Goal: Information Seeking & Learning: Understand process/instructions

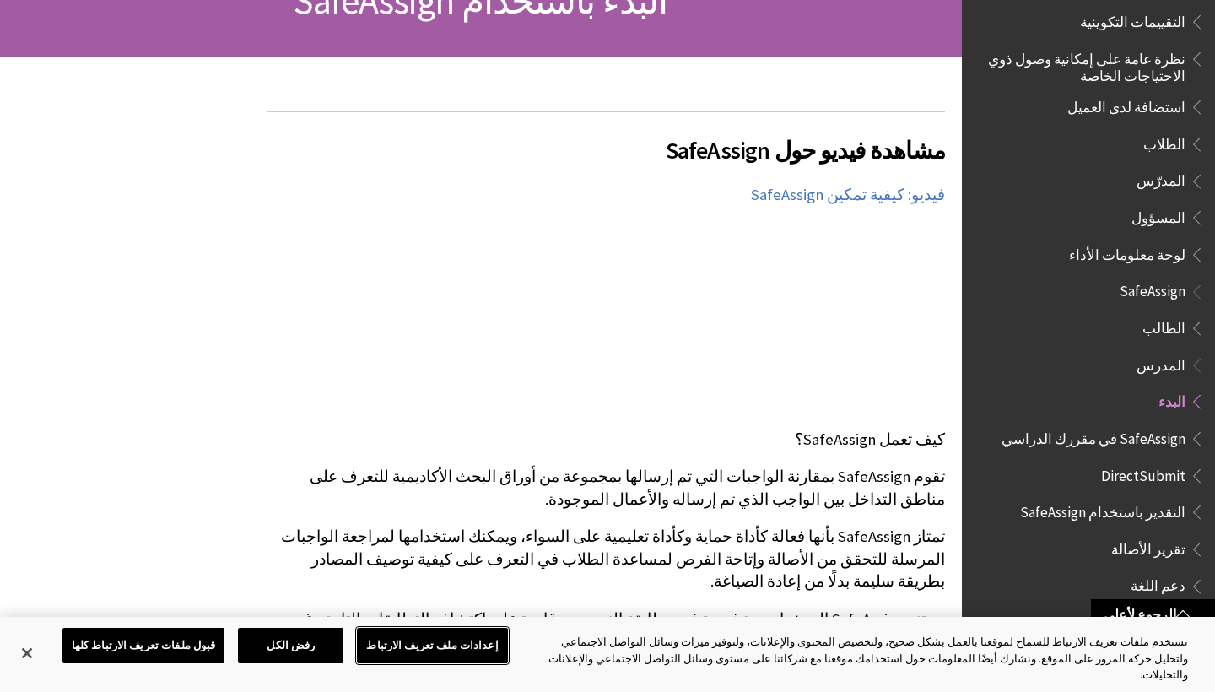
scroll to position [226, 0]
click at [1059, 424] on span "SafeAssign في مقررك الدراسي" at bounding box center [1093, 435] width 184 height 23
click at [1168, 535] on span "تقرير الأصالة" at bounding box center [1148, 546] width 74 height 23
click at [1205, 515] on div "كل المنتجات Ally Ally الخاص بنظام إدارة التعلم Ally الخاص بمواقع الويب Ally All…" at bounding box center [1088, 346] width 253 height 692
click at [1199, 535] on span "Book outline for Blackboard SafeAssign" at bounding box center [1194, 545] width 18 height 21
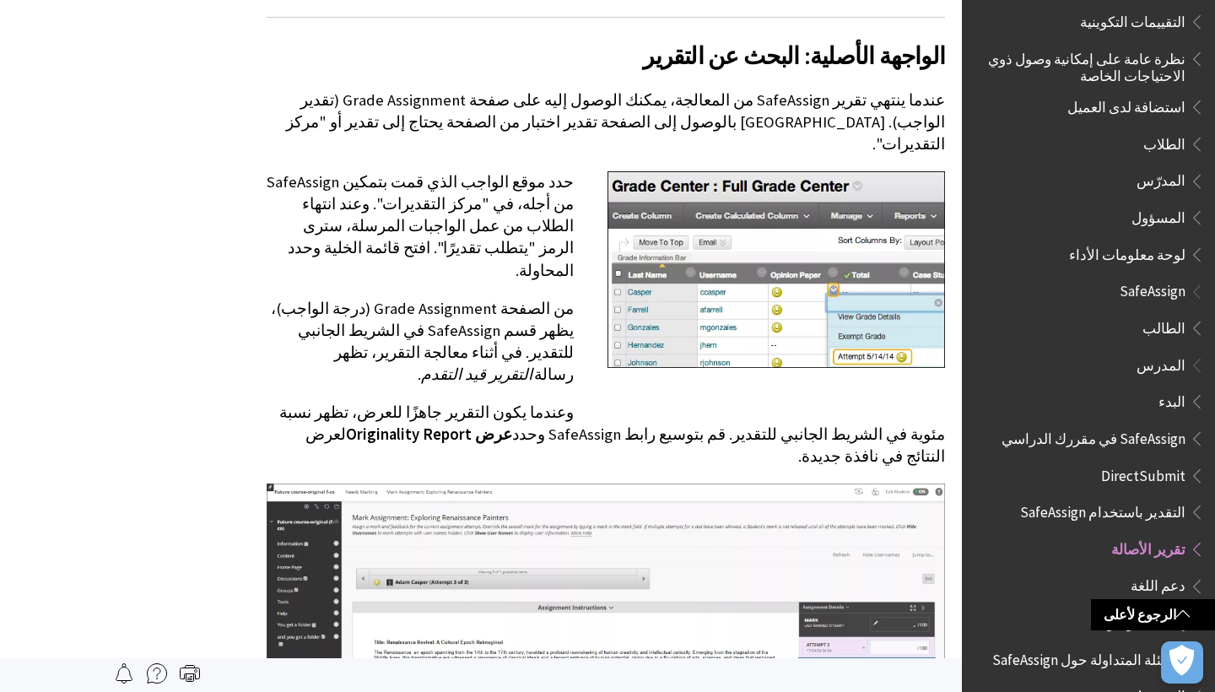
scroll to position [590, 0]
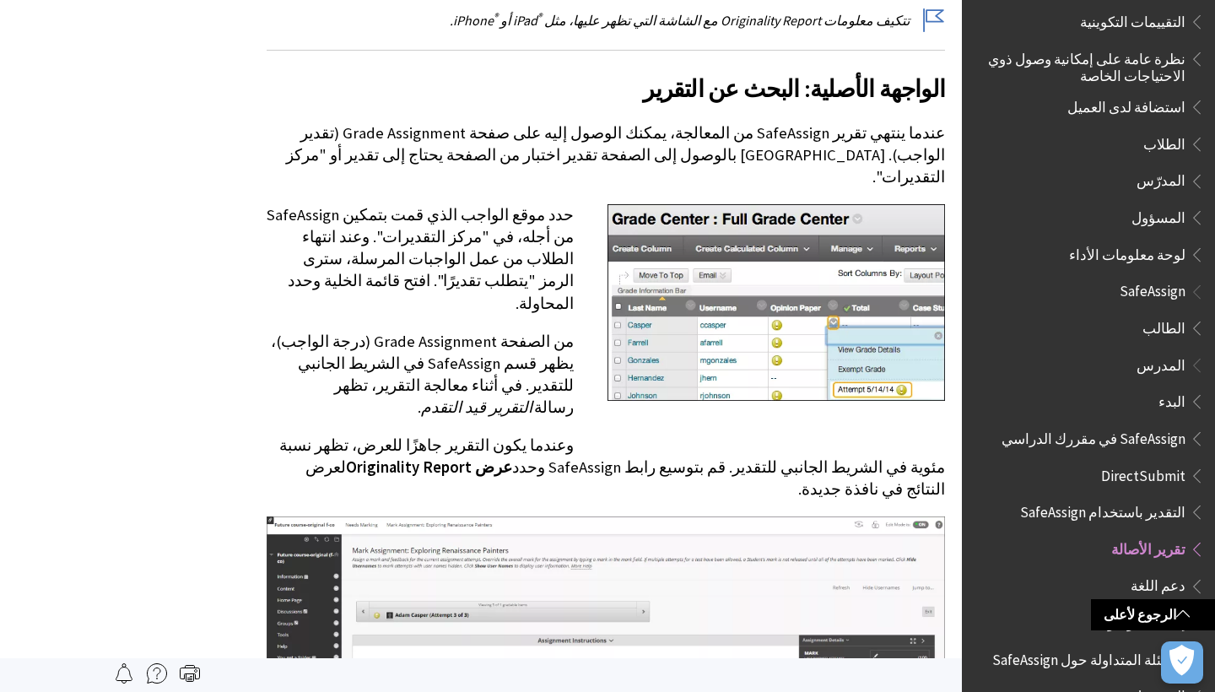
click at [1173, 387] on span "البدء" at bounding box center [1171, 398] width 27 height 23
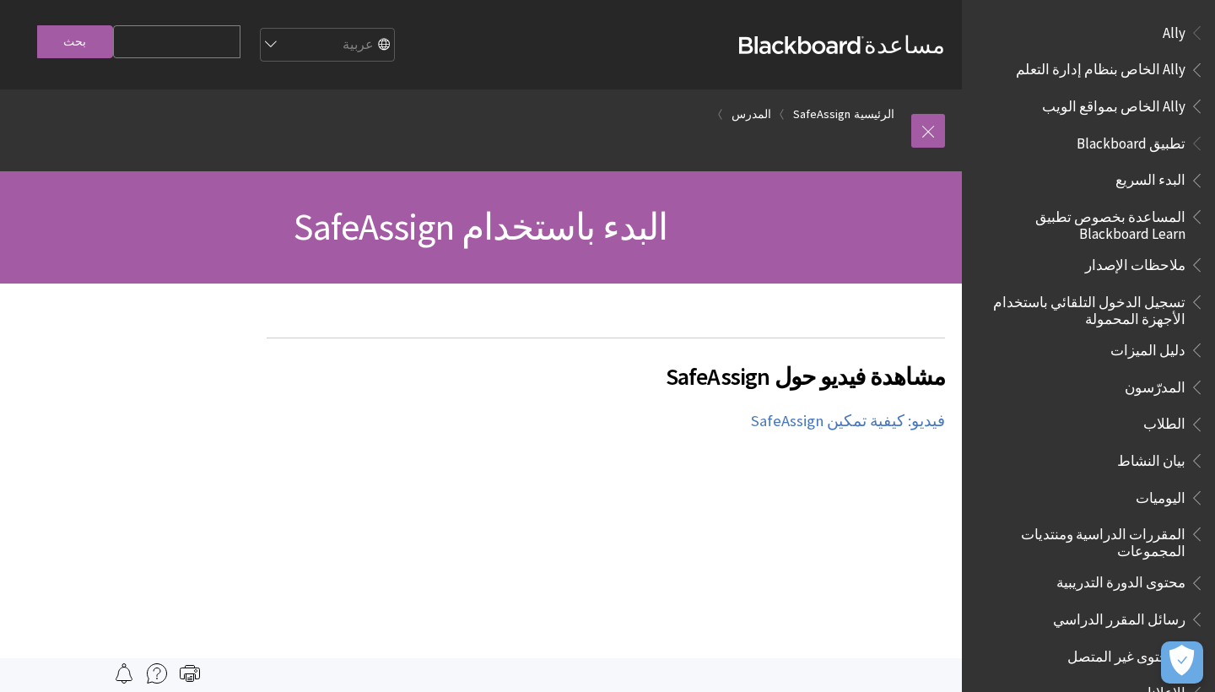
scroll to position [1113, 0]
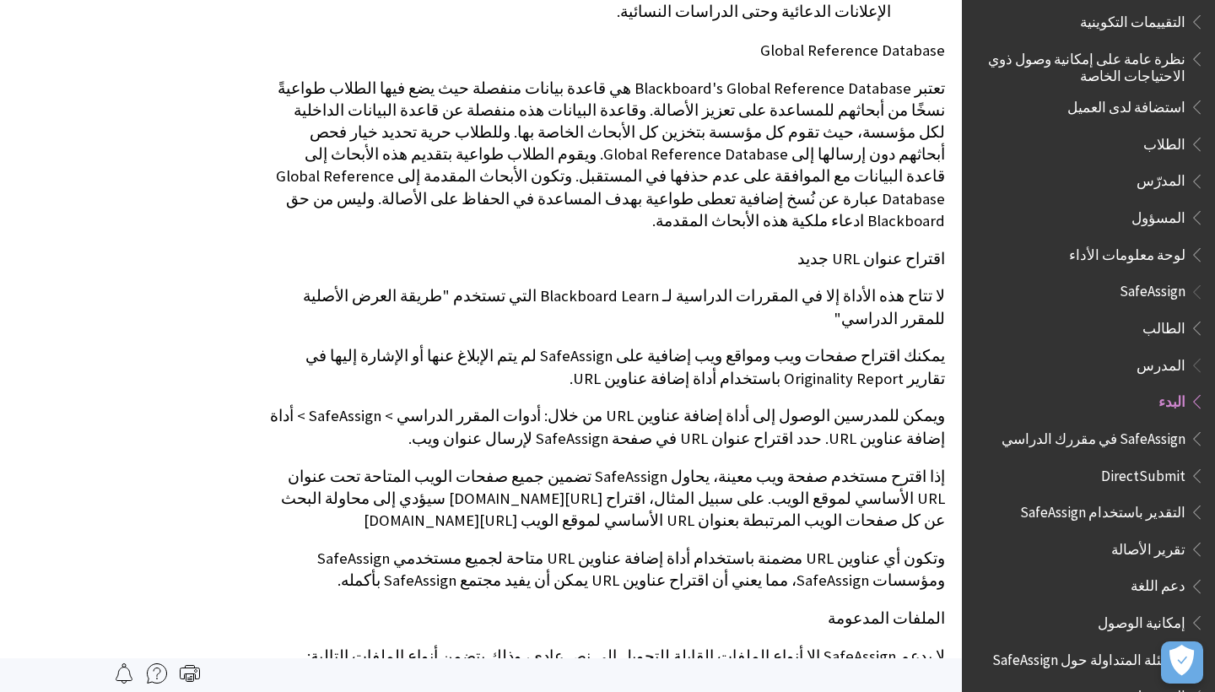
scroll to position [131, 0]
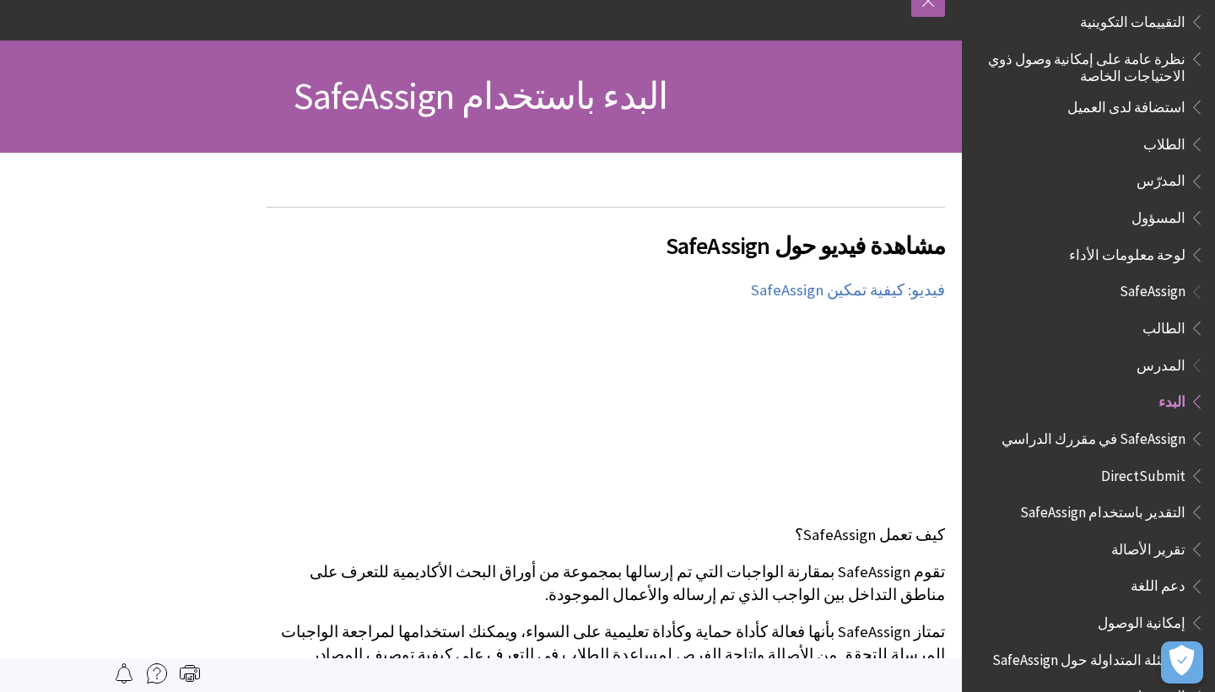
click at [1148, 130] on span "الطلاب" at bounding box center [1092, 144] width 224 height 29
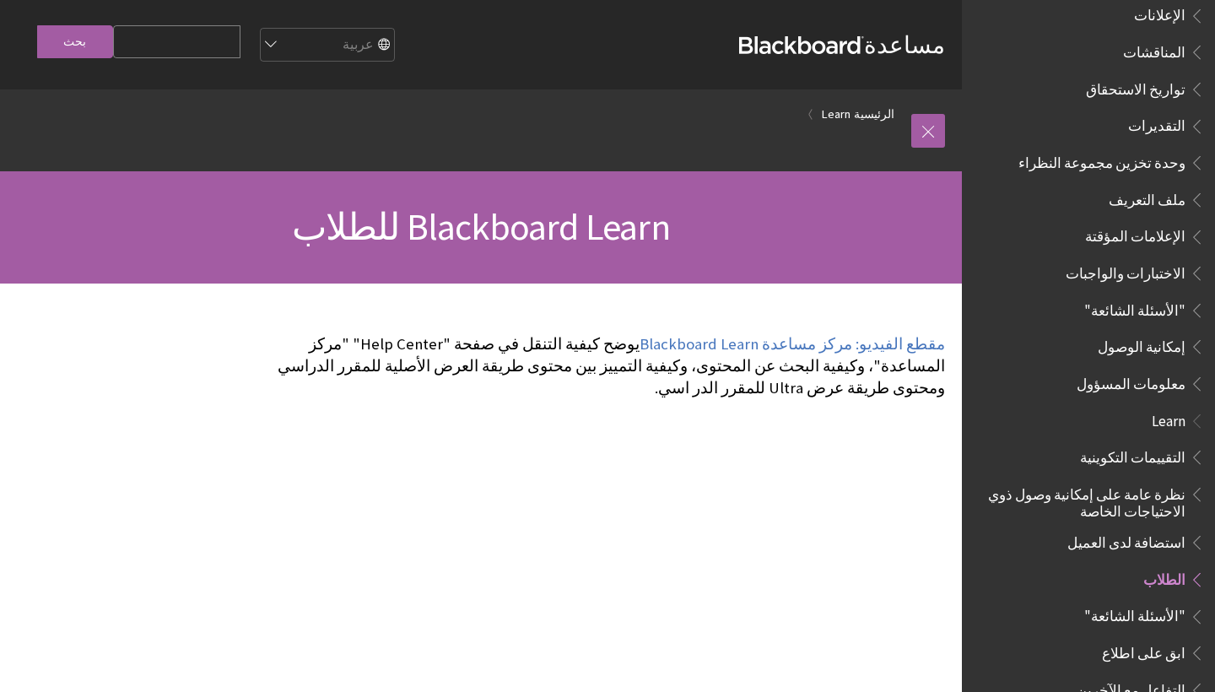
click at [224, 51] on input "Search Query" at bounding box center [176, 41] width 127 height 33
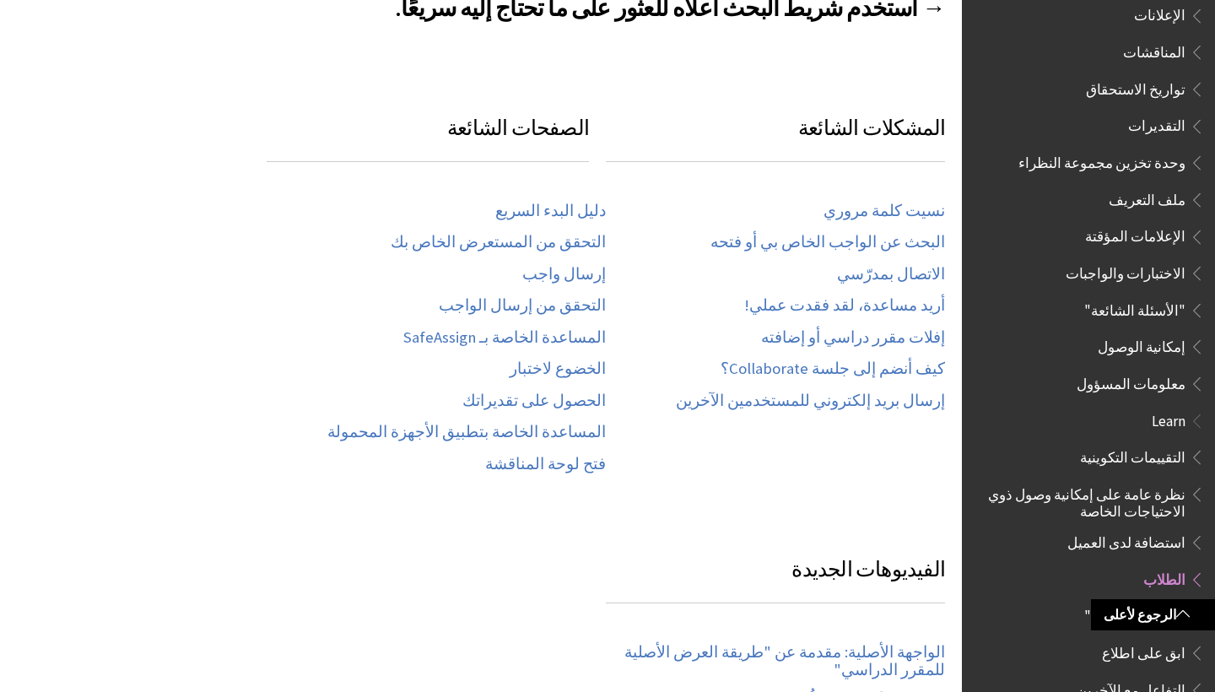
scroll to position [860, 0]
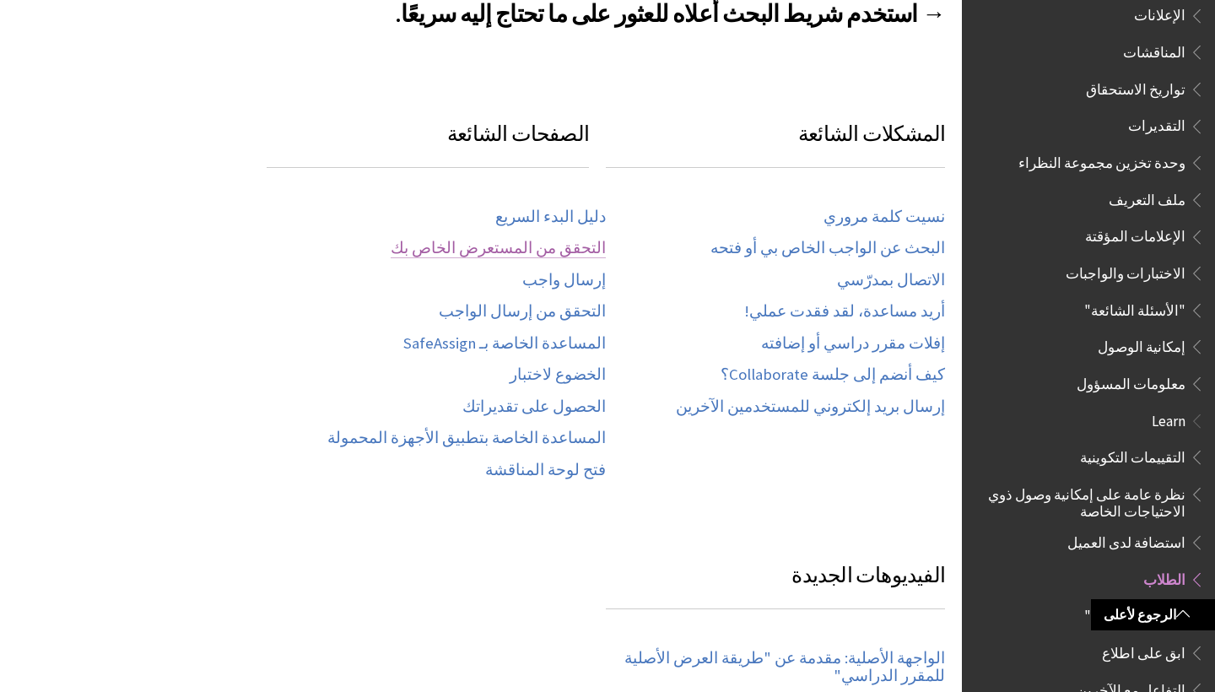
click at [546, 239] on link "التحقق من المستعرض الخاص بك" at bounding box center [498, 248] width 215 height 19
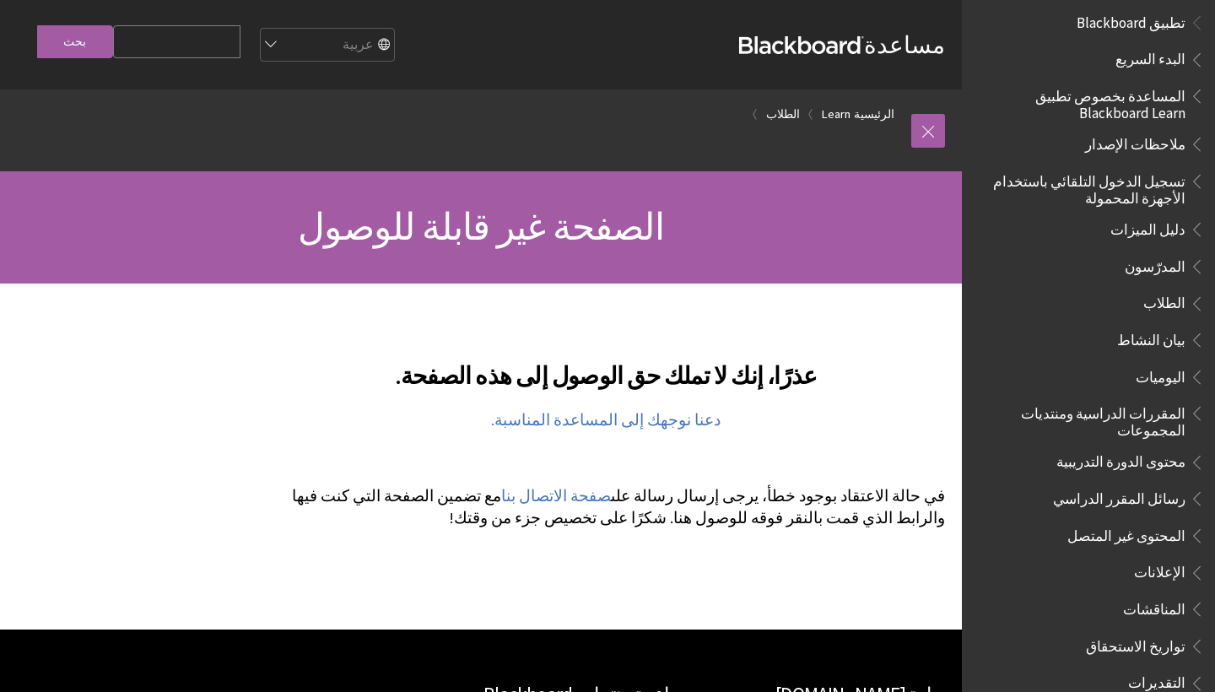
scroll to position [136, 0]
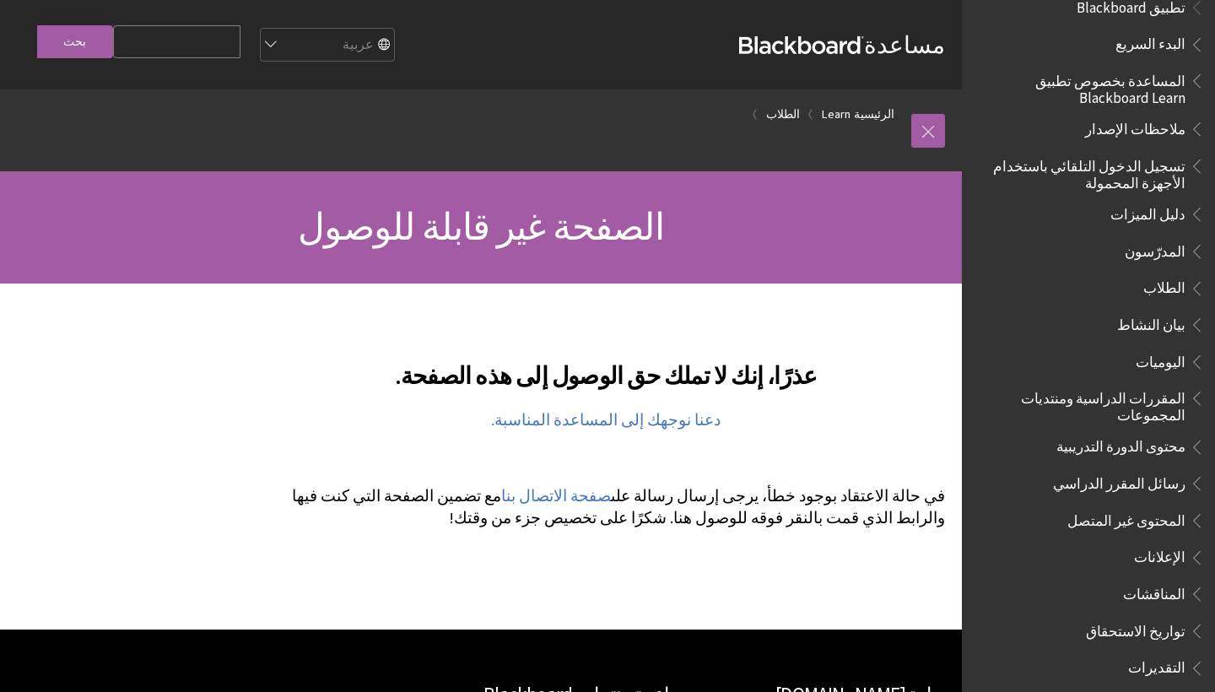
click at [1194, 281] on span "Book outline for Blackboard App Help" at bounding box center [1194, 284] width 18 height 21
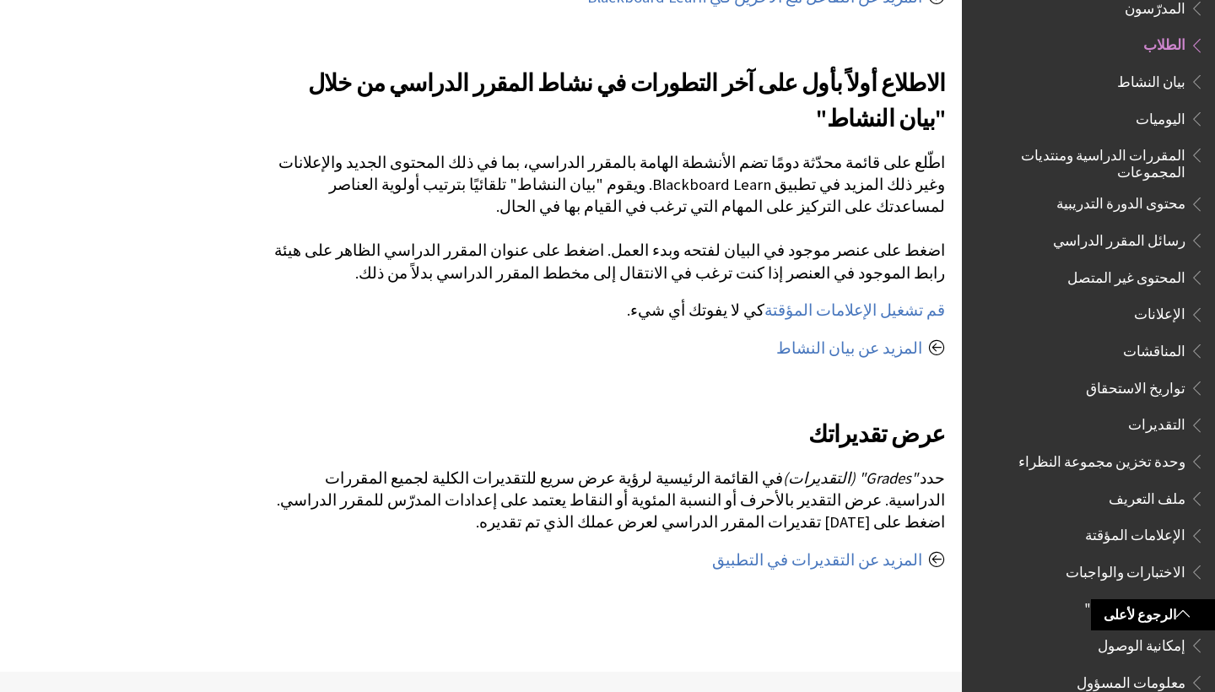
scroll to position [1448, 0]
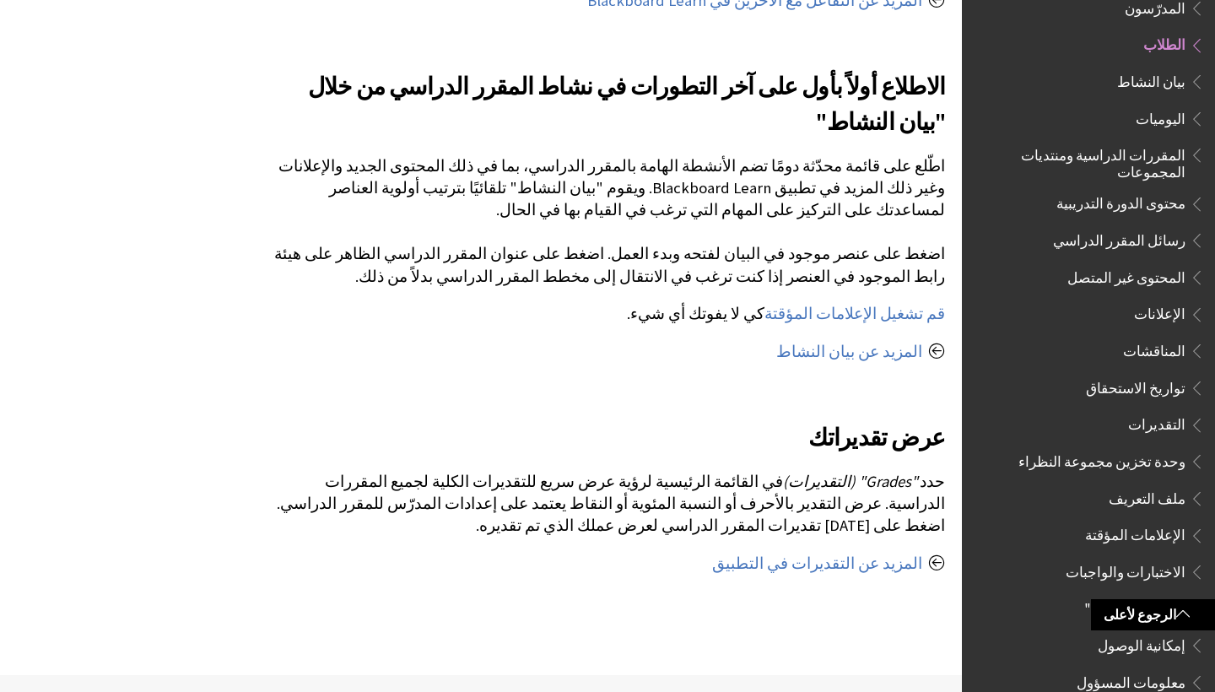
click at [1136, 558] on span "الاختبارات والواجبات" at bounding box center [1125, 569] width 120 height 23
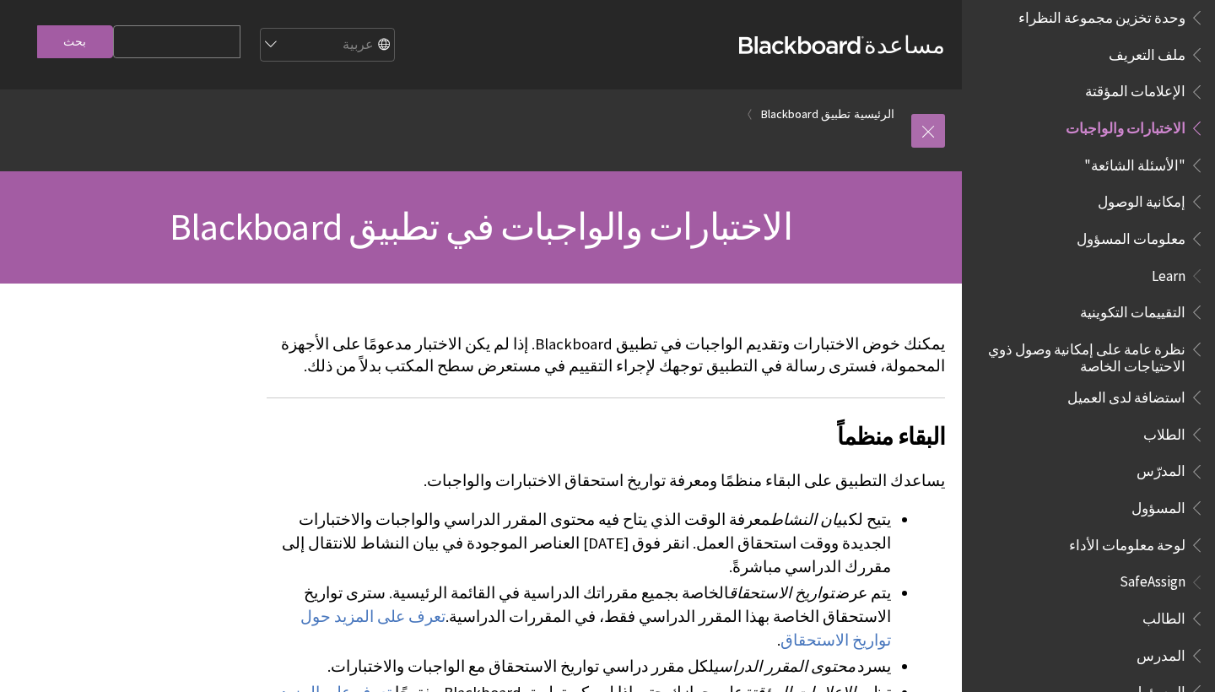
click at [923, 139] on link at bounding box center [928, 131] width 34 height 34
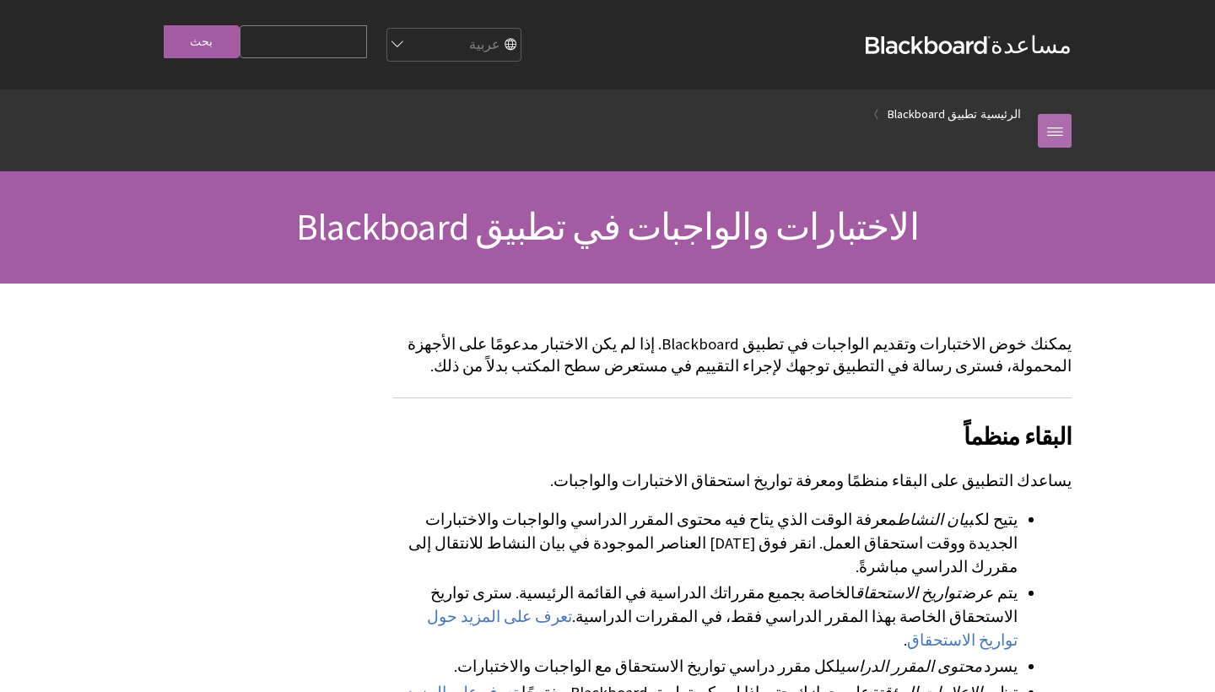
click at [1065, 144] on link at bounding box center [1055, 131] width 34 height 34
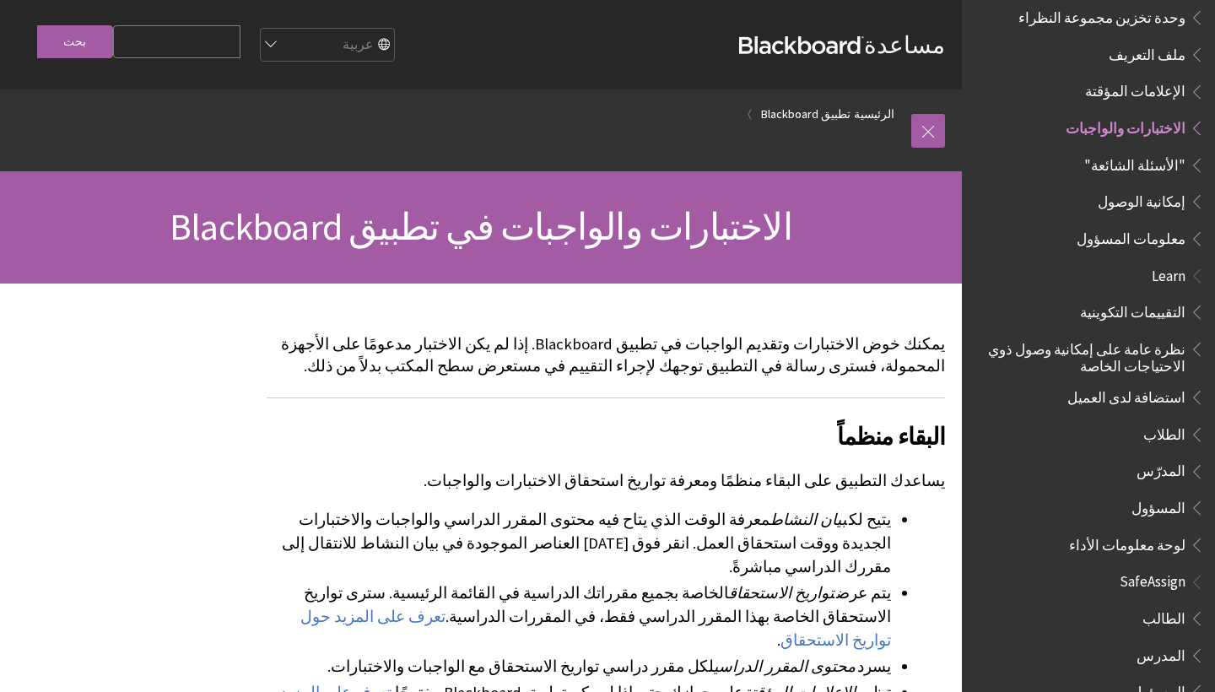
click at [1125, 568] on span "SafeAssign" at bounding box center [1152, 579] width 66 height 23
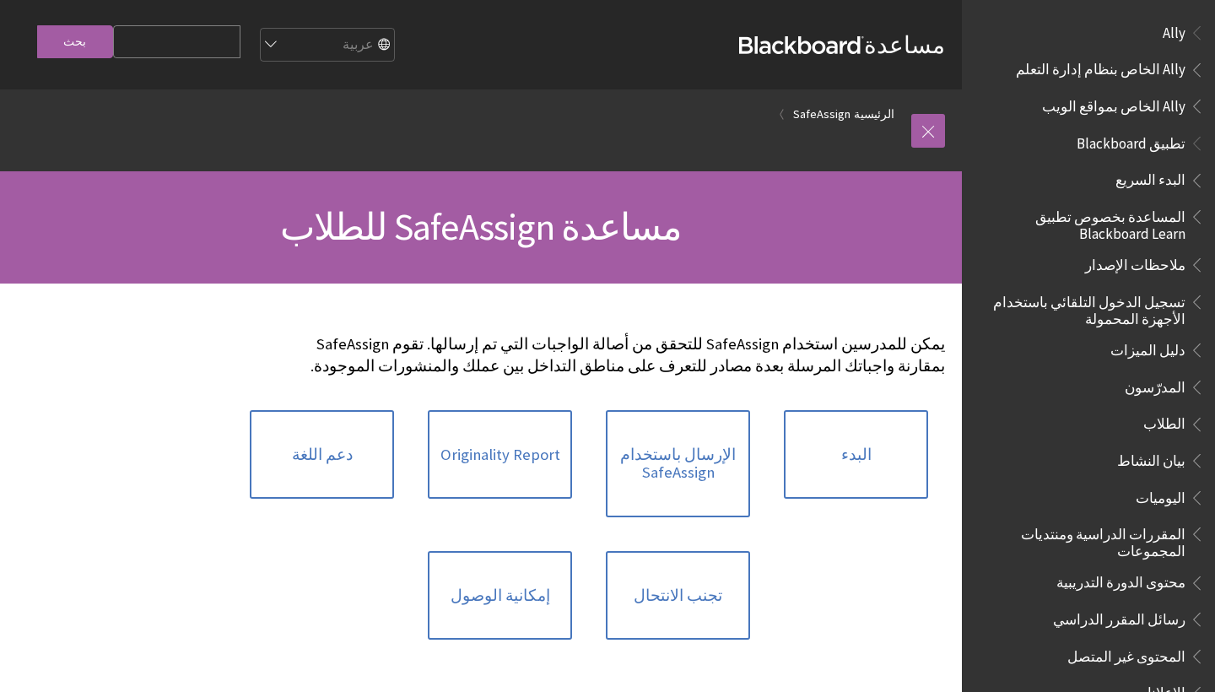
scroll to position [1040, 0]
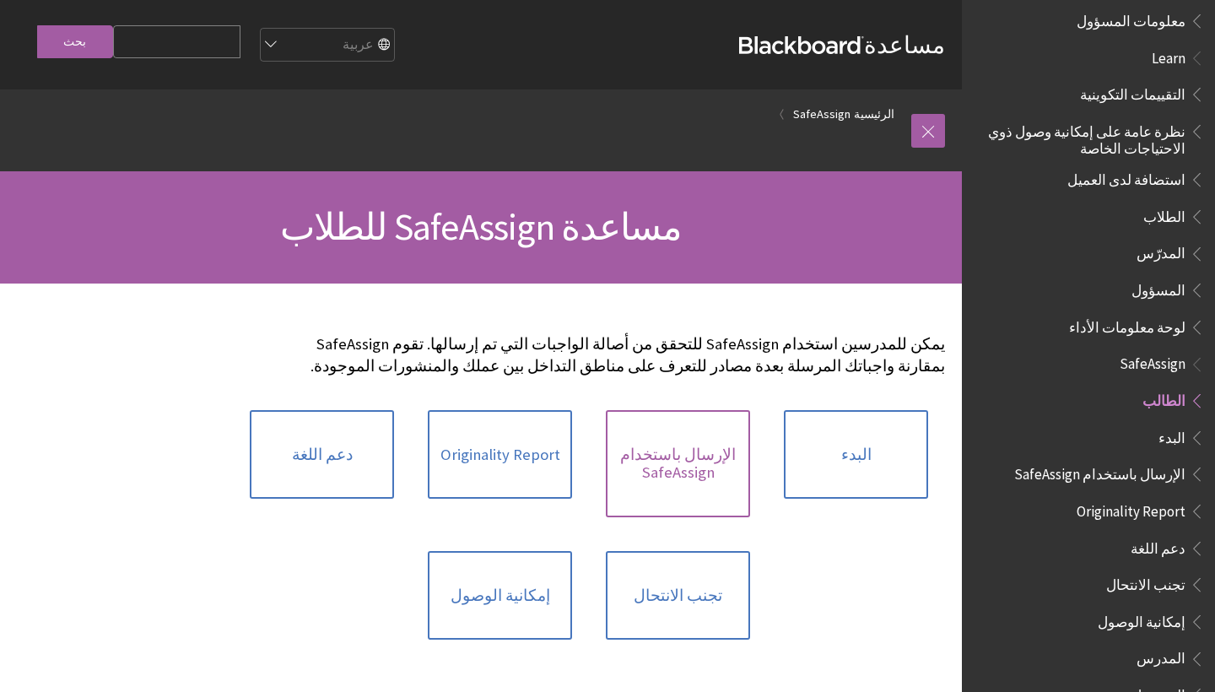
click at [688, 466] on link "الإرسال باستخدام SafeAssign" at bounding box center [678, 463] width 144 height 107
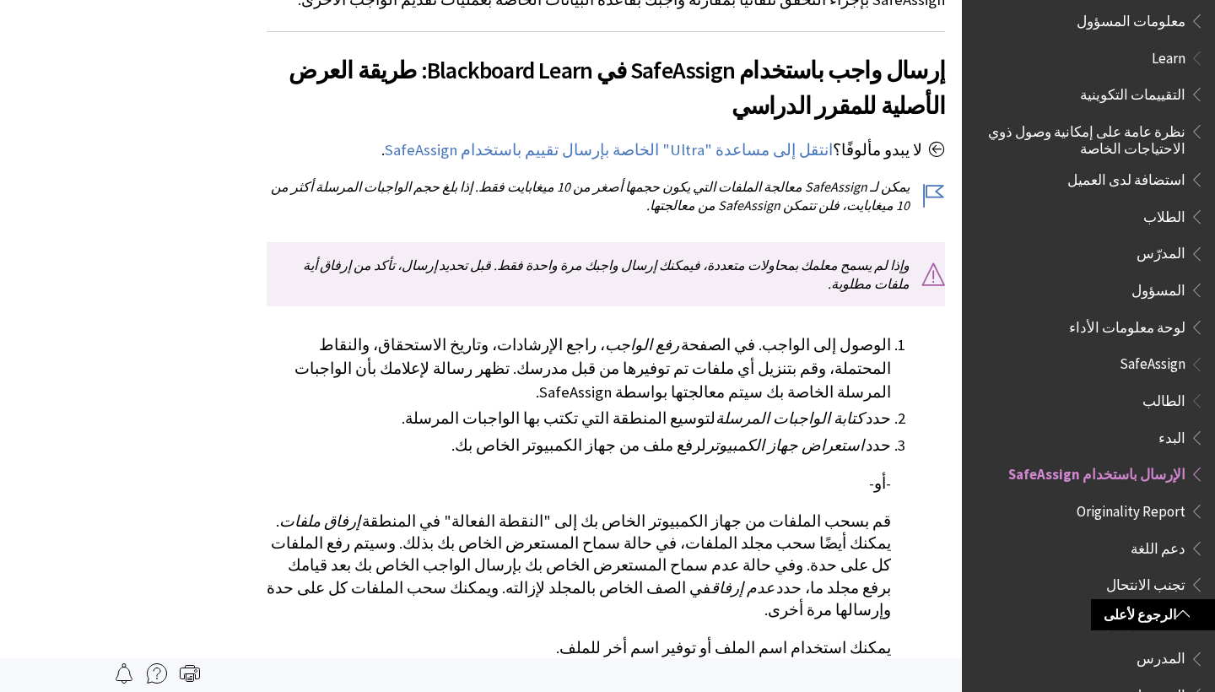
scroll to position [330, 0]
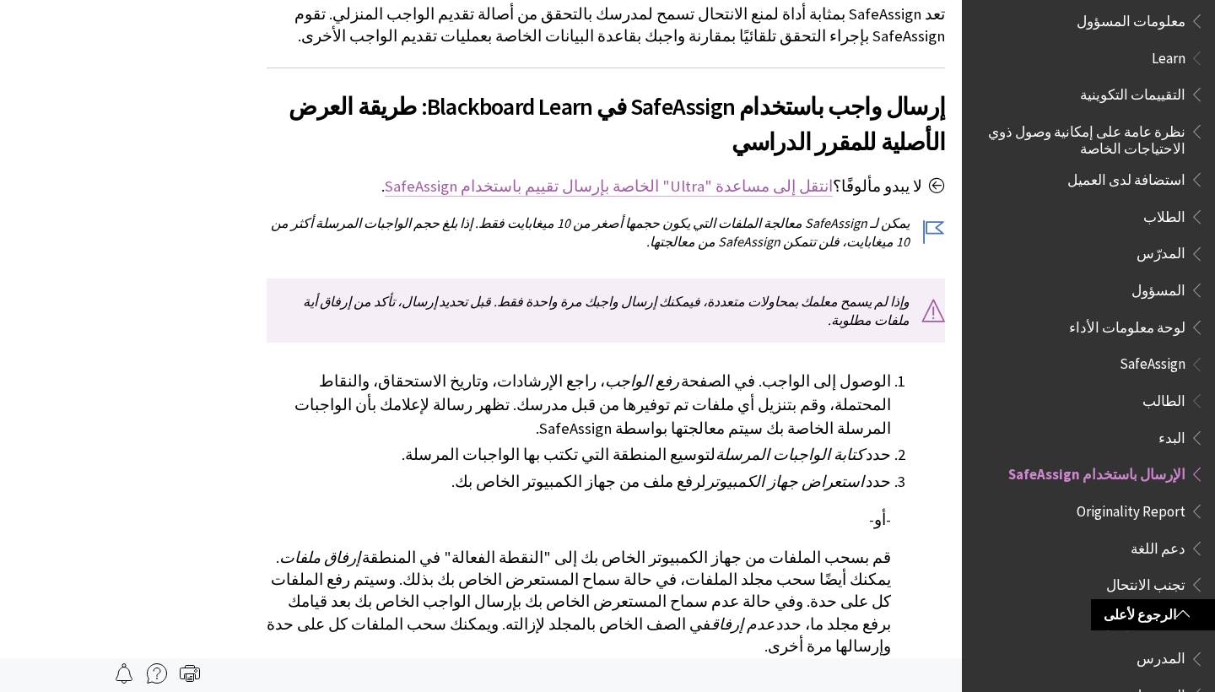
click at [786, 192] on link "انتقل إلى مساعدة "Ultra" الخاصة بإرسال تقييم باستخدام SafeAssign" at bounding box center [609, 186] width 448 height 20
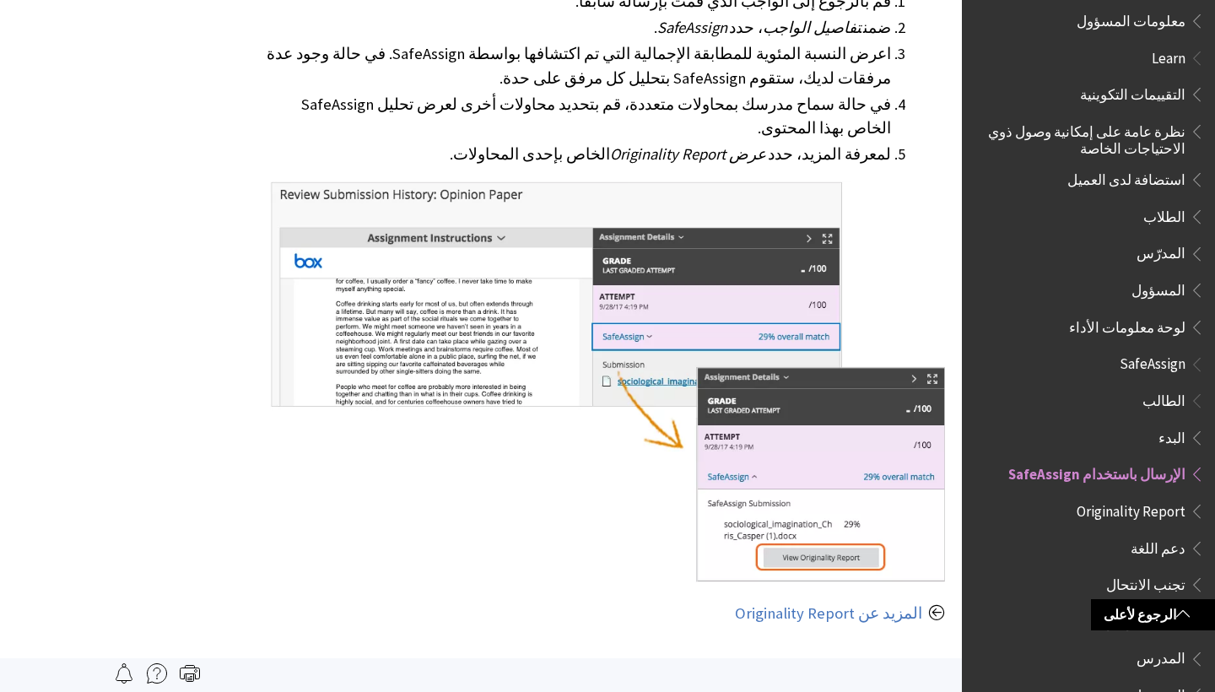
scroll to position [1322, 0]
click at [1150, 497] on span "Originality Report" at bounding box center [1130, 508] width 109 height 23
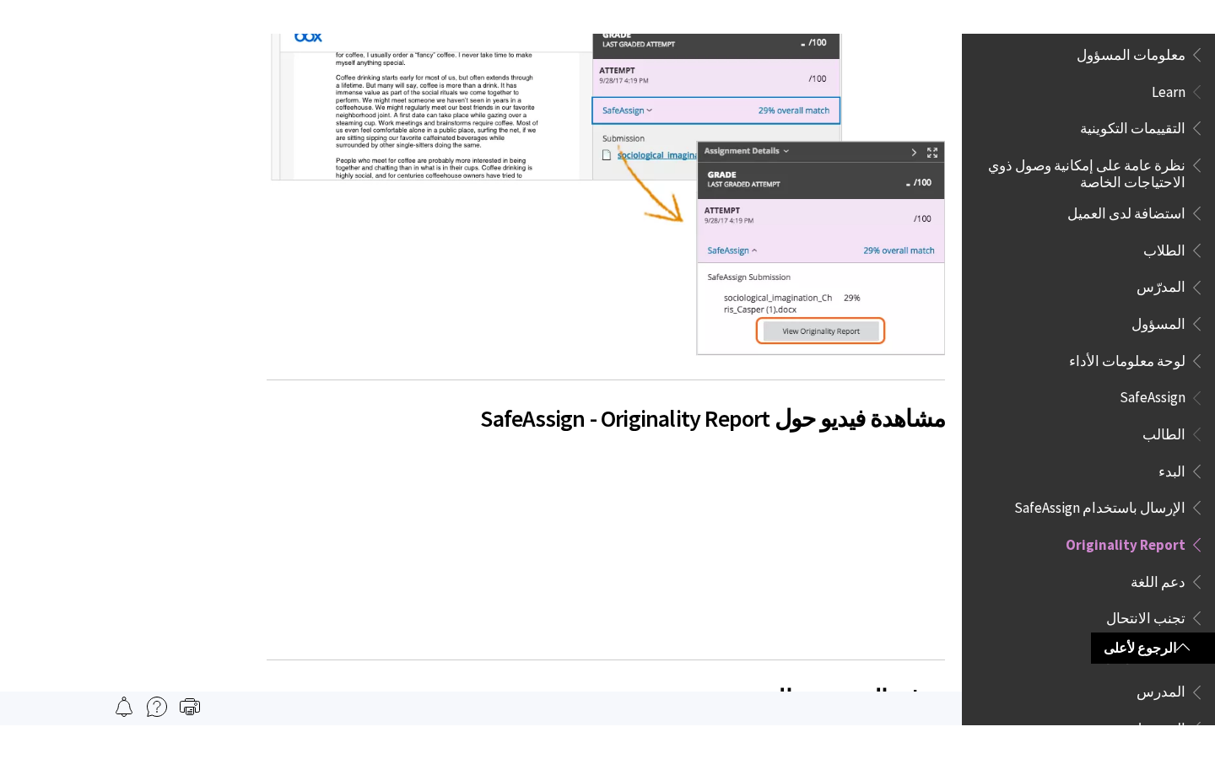
scroll to position [973, 0]
